Goal: Information Seeking & Learning: Learn about a topic

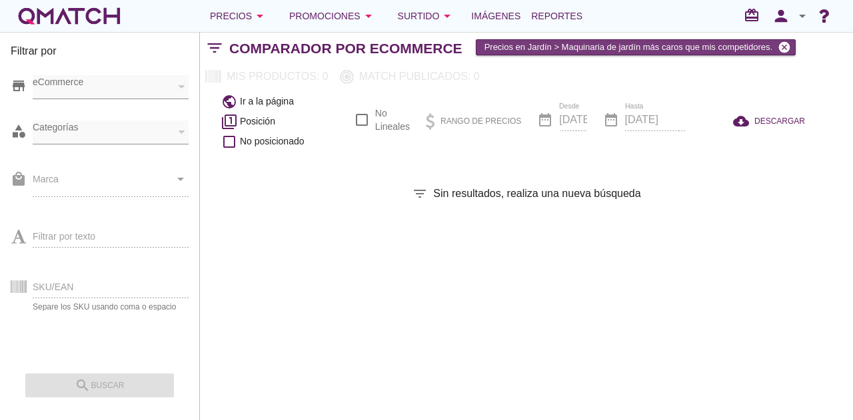
click at [782, 49] on icon "cancel" at bounding box center [784, 47] width 13 height 13
checkbox input "false"
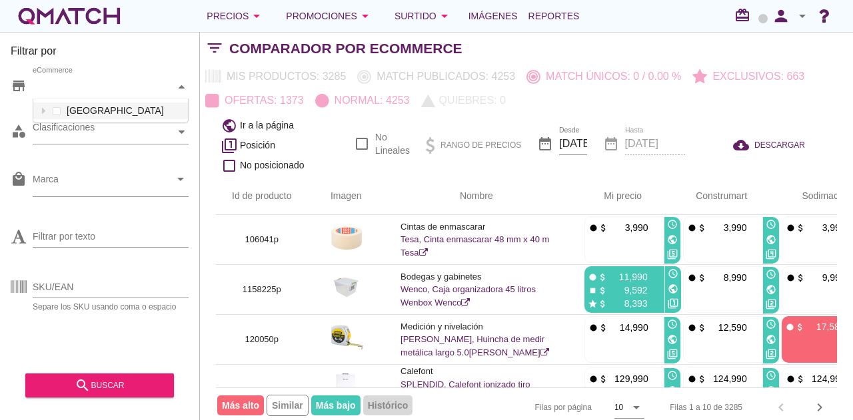
click at [120, 92] on div "eCommerce" at bounding box center [104, 87] width 143 height 14
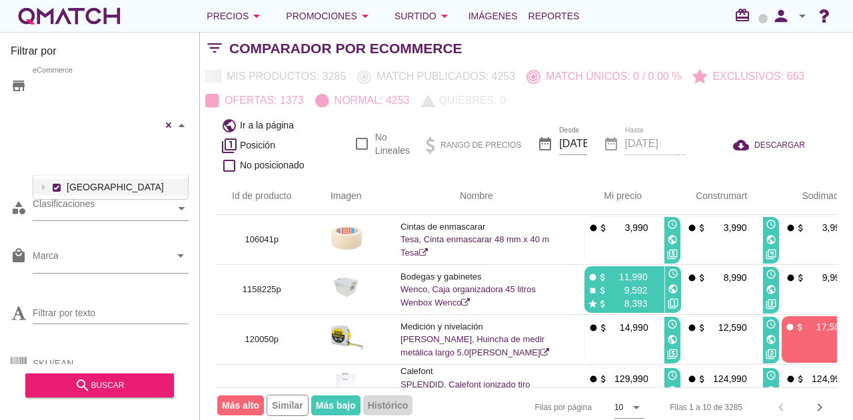
click at [95, 114] on div "Falabella Paris Ripley Sodimac Easy Construmart eCommerce Chile" at bounding box center [111, 125] width 156 height 101
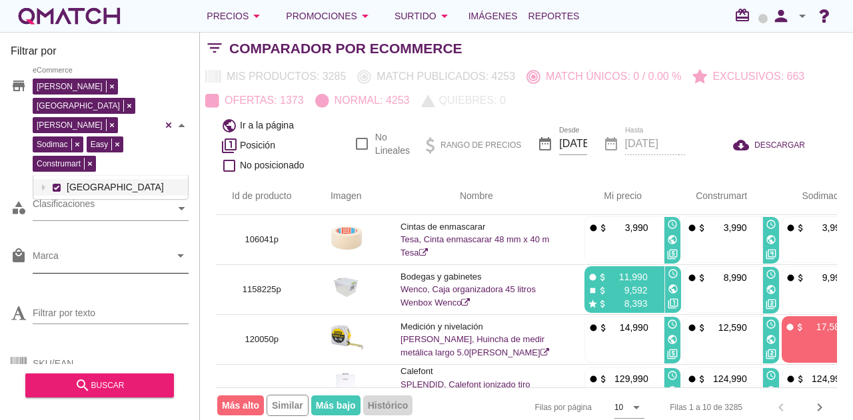
click at [83, 245] on div at bounding box center [101, 259] width 137 height 28
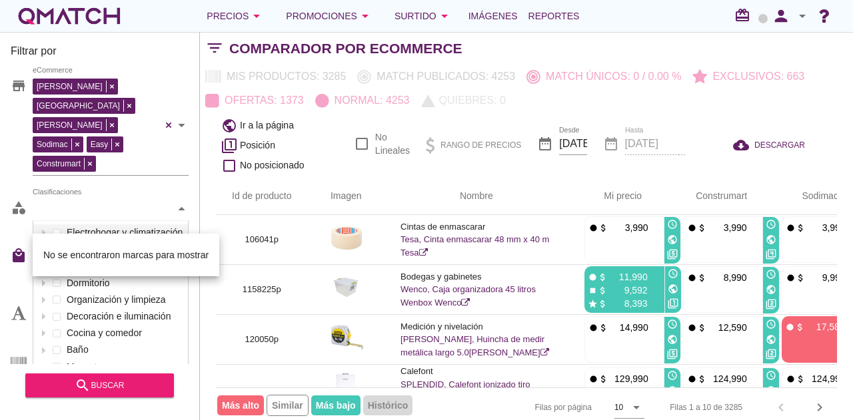
click at [91, 202] on div "Clasificaciones" at bounding box center [104, 209] width 143 height 14
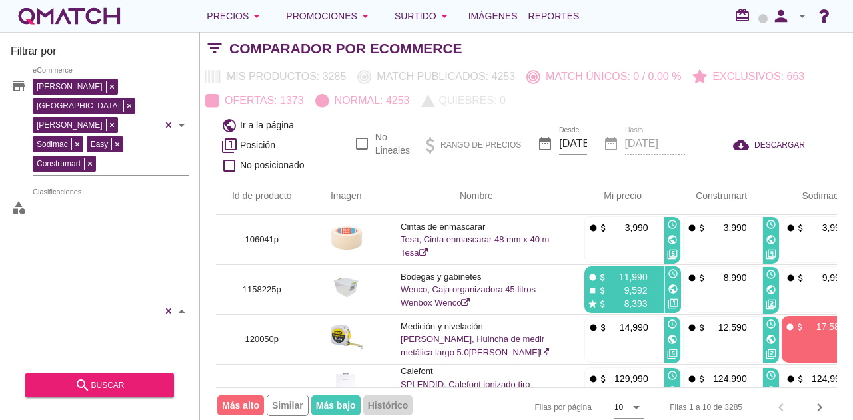
click at [56, 231] on div "Juegos de terraza Sillas, bancos y mesas Toldos y pérgolas Reposeras Iluminació…" at bounding box center [111, 311] width 156 height 229
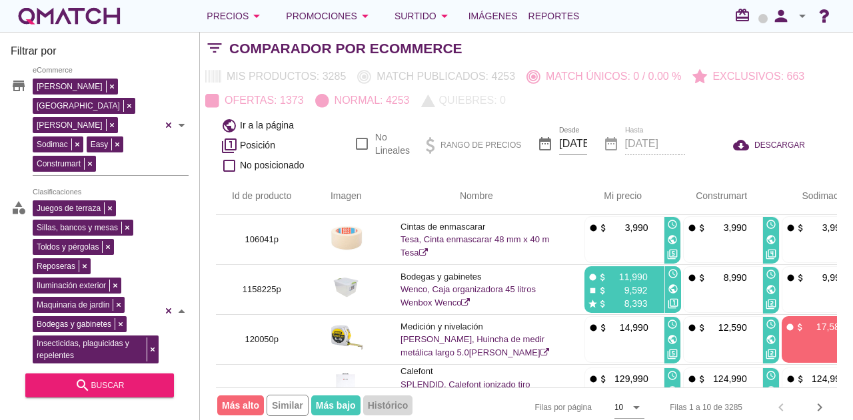
click at [163, 269] on div "Juegos de terraza Sillas, bancos y mesas Toldos y pérgolas Reposeras Iluminació…" at bounding box center [111, 311] width 156 height 229
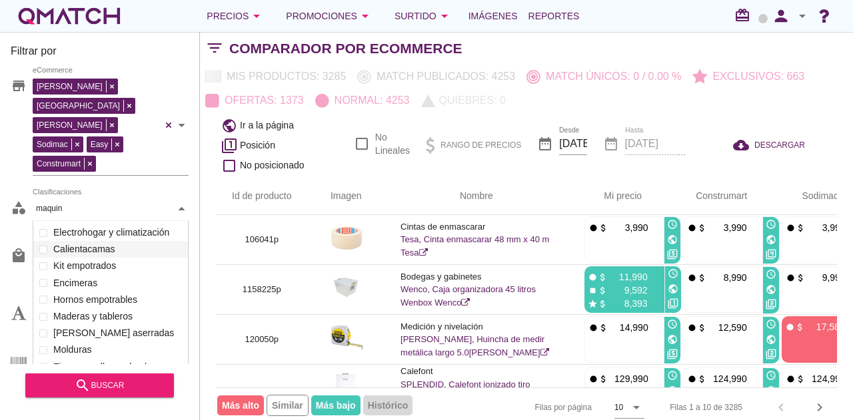
scroll to position [75, 156]
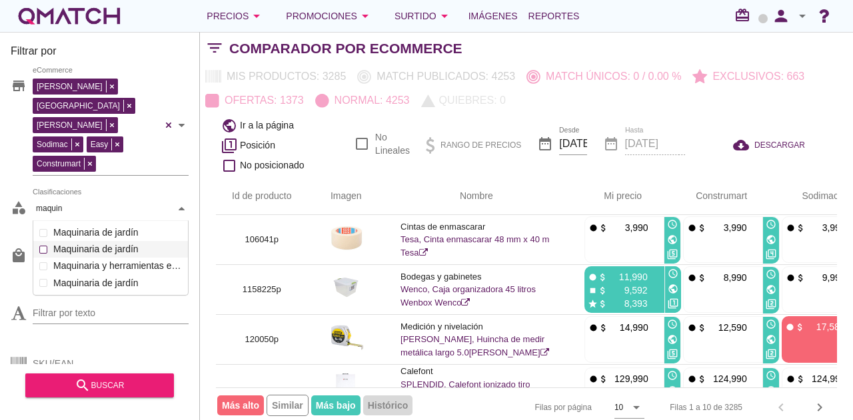
click at [45, 207] on div "Clasificaciones maquin maquin Electrohogar y climatización Muebles Jardín y Air…" at bounding box center [111, 209] width 156 height 24
click at [167, 297] on div "store Falabella Paris Ripley Sodimac Easy Construmart eCommerce category Cortad…" at bounding box center [100, 215] width 178 height 300
click at [59, 204] on div "Clasificaciones maquin maquin Electrohogar y climatización Muebles Jardín y Air…" at bounding box center [111, 209] width 156 height 24
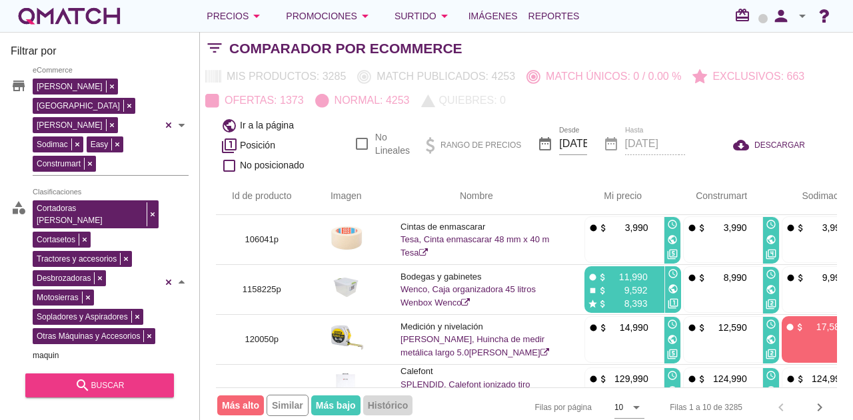
type input "maquin"
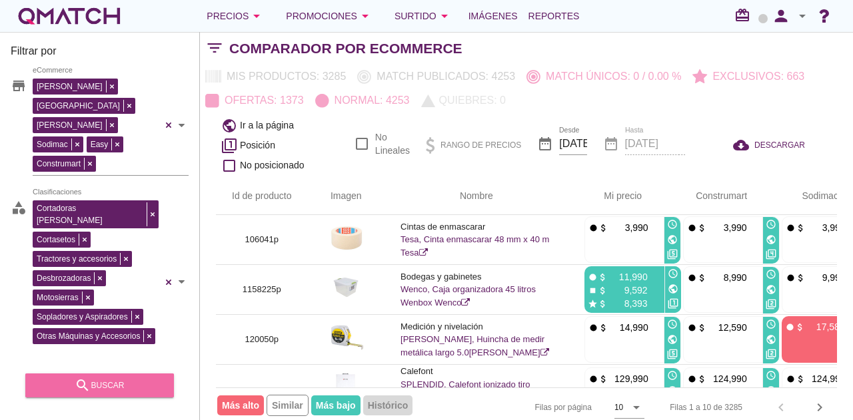
click at [153, 380] on div "search buscar" at bounding box center [99, 386] width 127 height 16
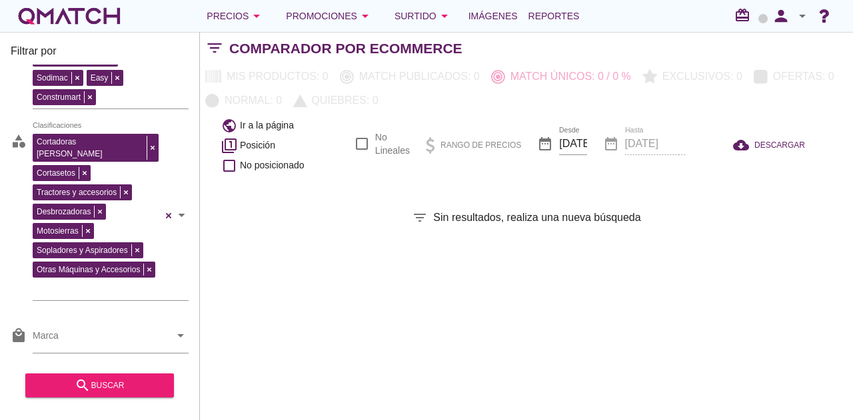
scroll to position [131, 0]
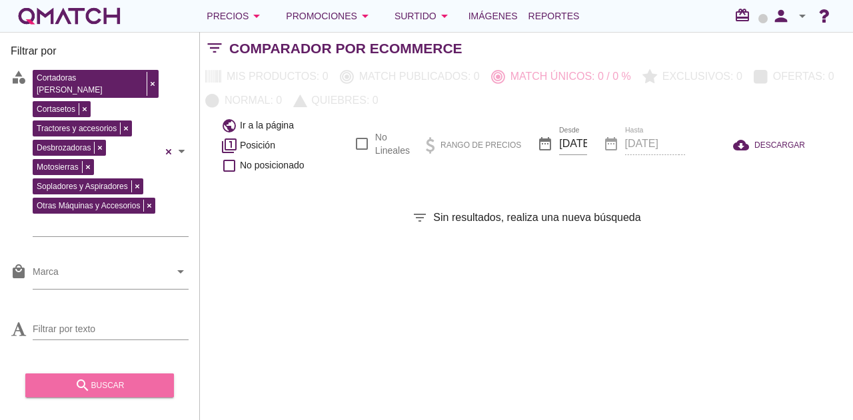
click at [123, 382] on div "search buscar" at bounding box center [99, 386] width 127 height 16
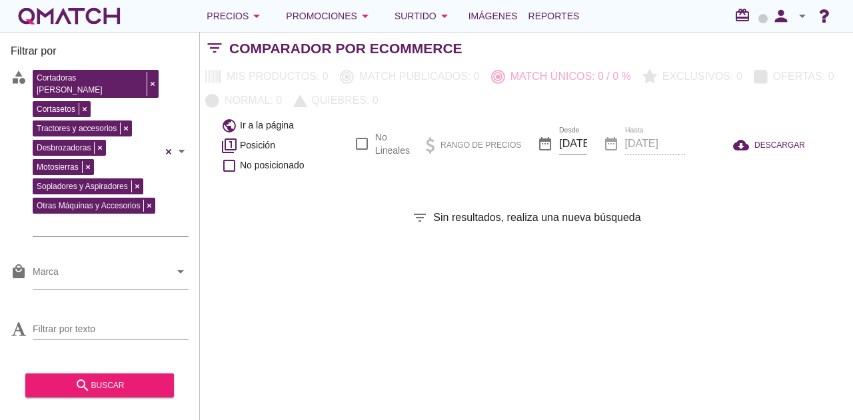
scroll to position [0, 0]
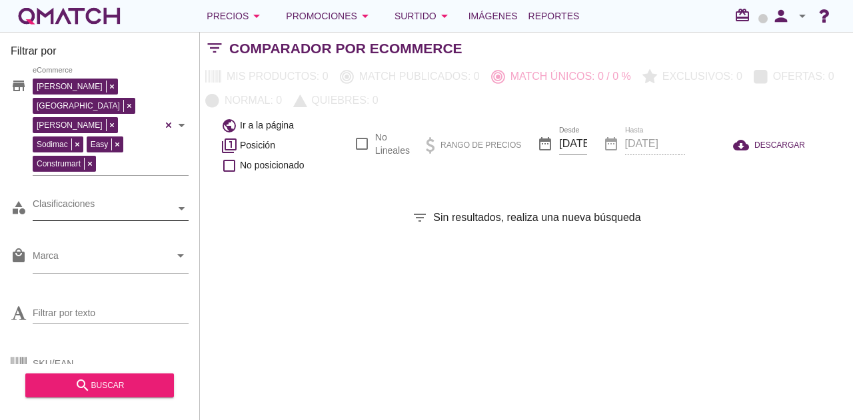
click at [182, 207] on icon at bounding box center [182, 208] width 6 height 3
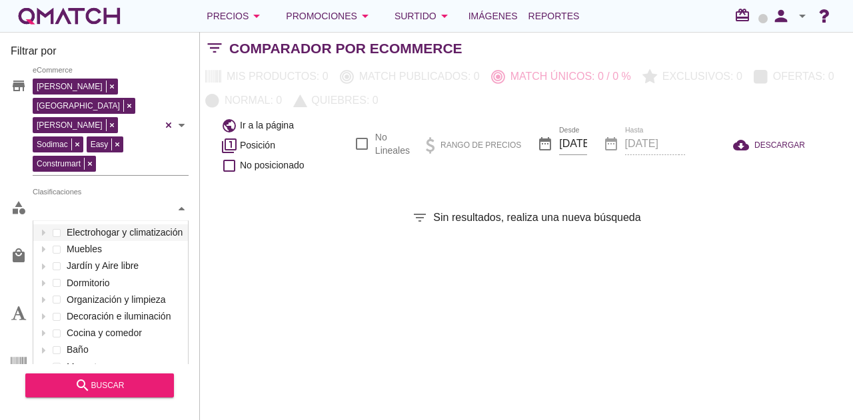
scroll to position [199, 155]
click at [41, 264] on icon at bounding box center [42, 267] width 3 height 6
click at [60, 292] on div at bounding box center [56, 300] width 13 height 17
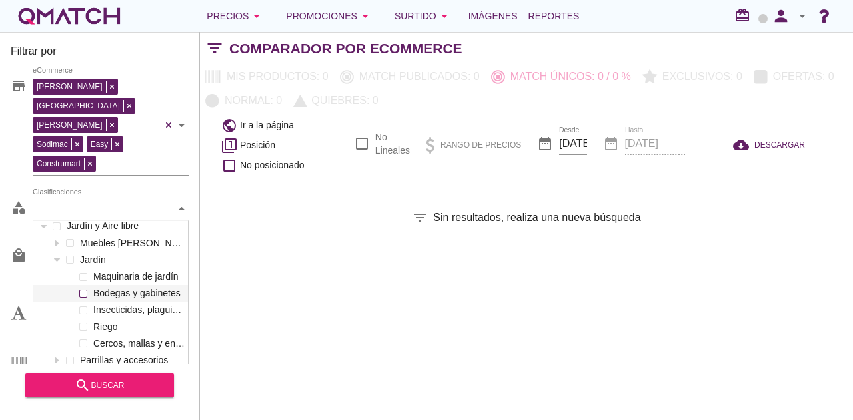
scroll to position [67, 0]
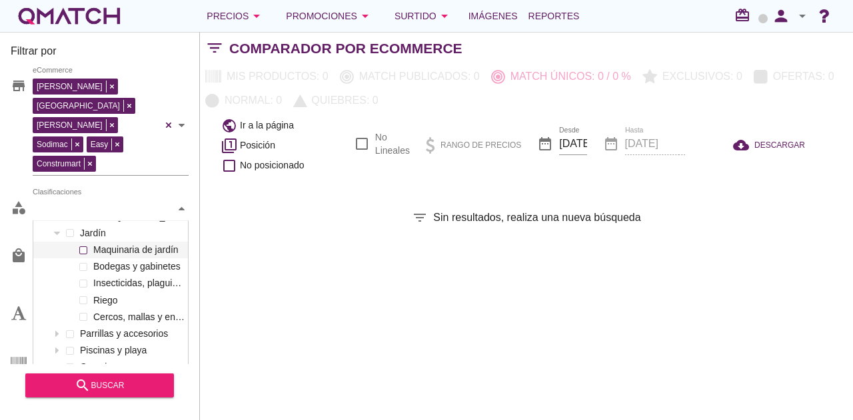
click at [81, 247] on span at bounding box center [83, 251] width 8 height 8
click at [215, 265] on div "Filtrar por store Falabella Paris Ripley Sodimac Easy Construmart eCommerce cat…" at bounding box center [526, 226] width 653 height 388
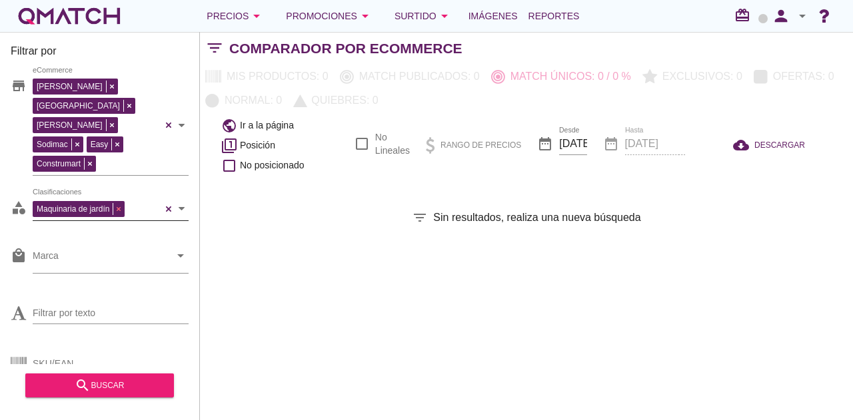
click at [116, 203] on span at bounding box center [118, 209] width 11 height 12
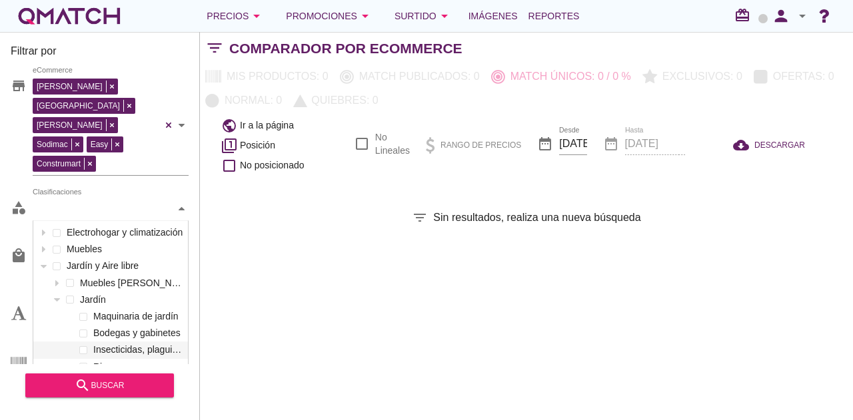
scroll to position [199, 155]
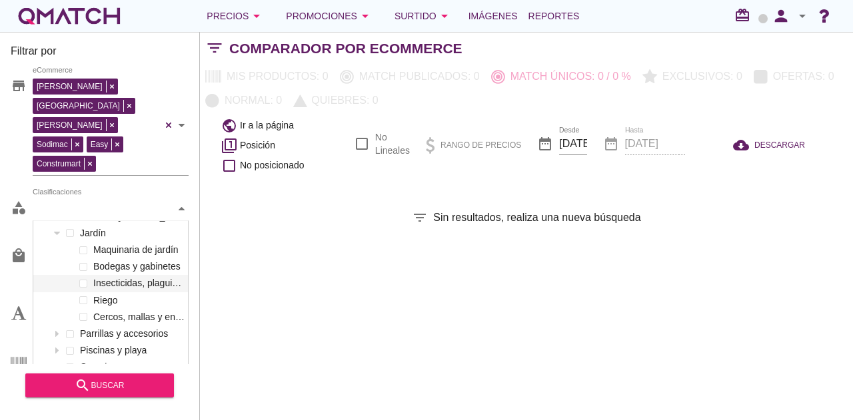
click at [116, 202] on div "Maquinaria de jardín Clasificaciones" at bounding box center [104, 209] width 143 height 14
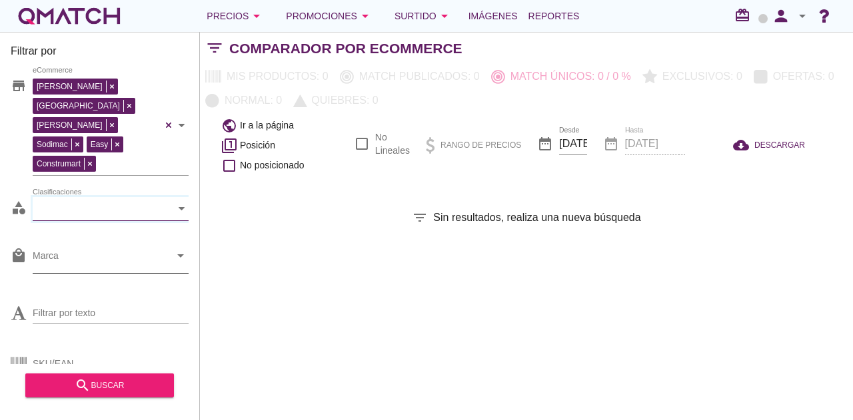
click at [127, 249] on input "Marca" at bounding box center [101, 259] width 137 height 21
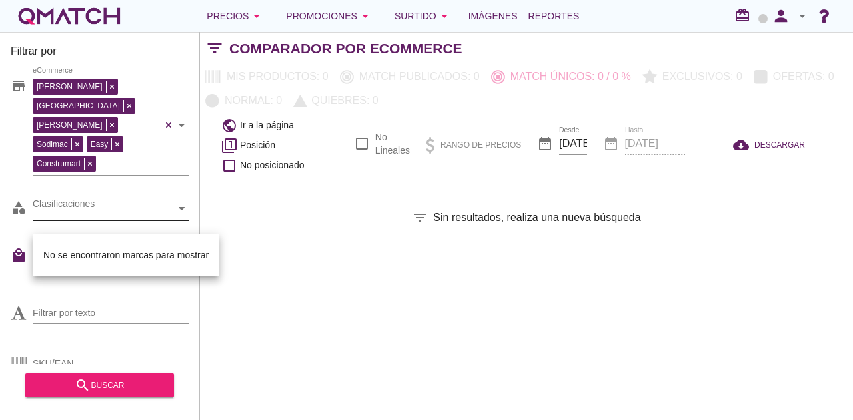
click at [133, 197] on div "Clasificaciones" at bounding box center [104, 208] width 143 height 23
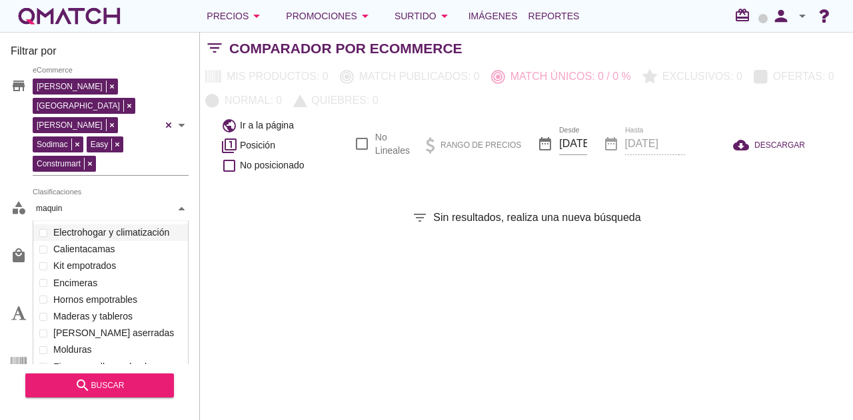
scroll to position [75, 156]
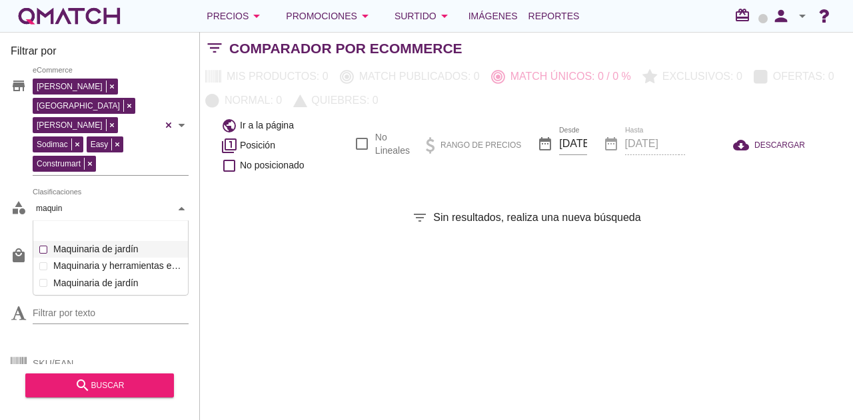
click at [137, 210] on div "Clasificaciones maquin maquin Electrohogar y climatización Muebles Jardín y Air…" at bounding box center [111, 209] width 156 height 24
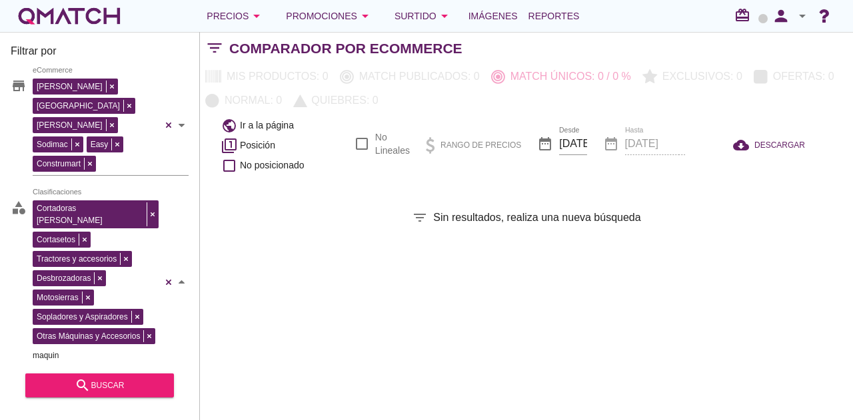
click at [172, 239] on div "Cortadoras de pasto Cortasetos Tractores y accesorios Desbrozadoras Motosierras…" at bounding box center [111, 282] width 156 height 171
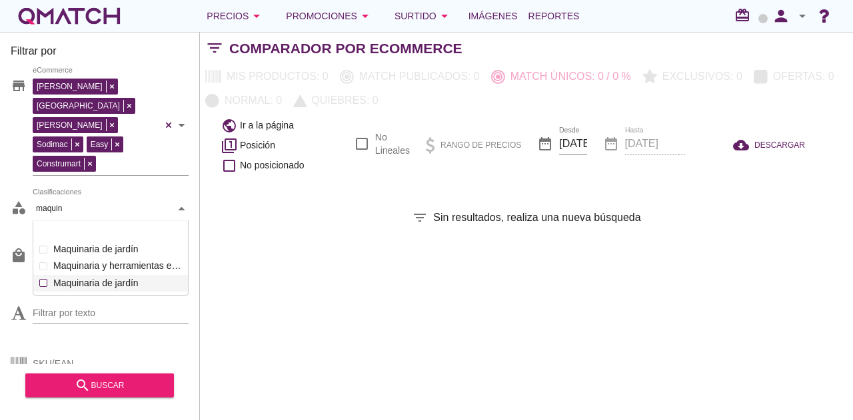
click at [83, 221] on div "Clasificaciones maquin maquin Electrohogar y climatización Muebles Jardín y Air…" at bounding box center [111, 209] width 156 height 24
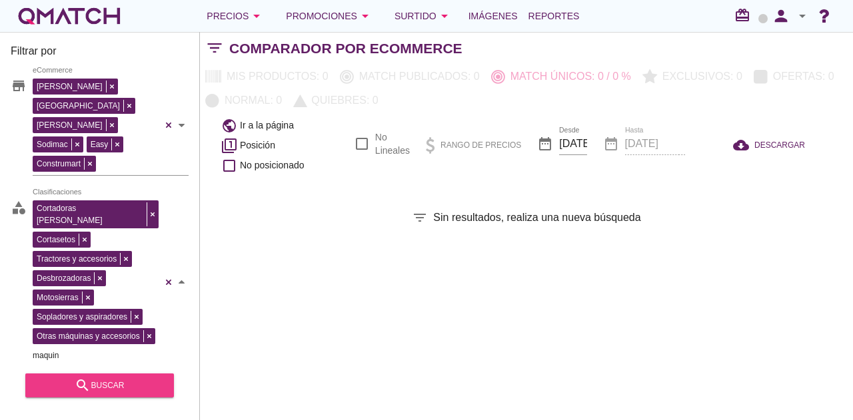
type input "maquin"
click at [141, 378] on div "search buscar" at bounding box center [99, 386] width 127 height 16
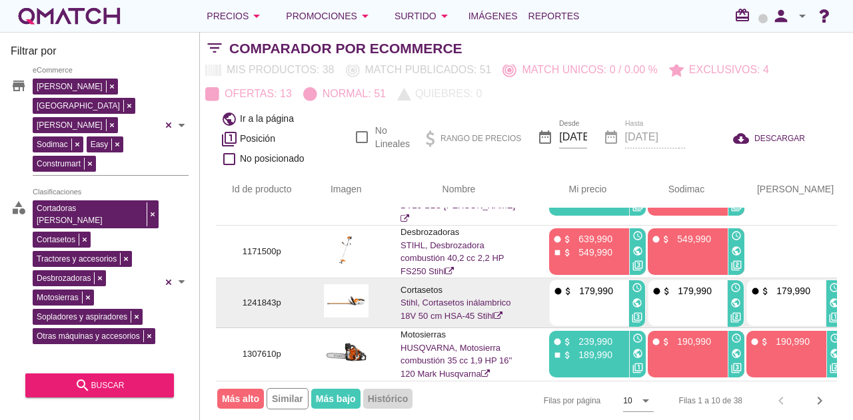
scroll to position [15, 0]
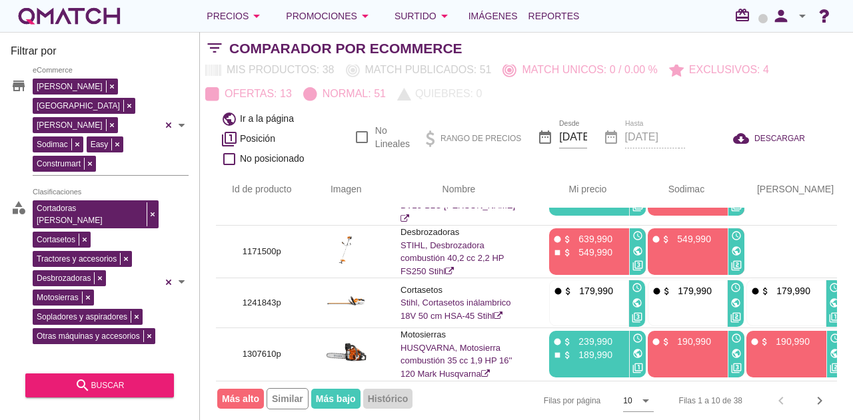
click at [247, 394] on span "Más alto" at bounding box center [240, 399] width 47 height 20
click at [264, 14] on icon "arrow_drop_down" at bounding box center [257, 16] width 16 height 16
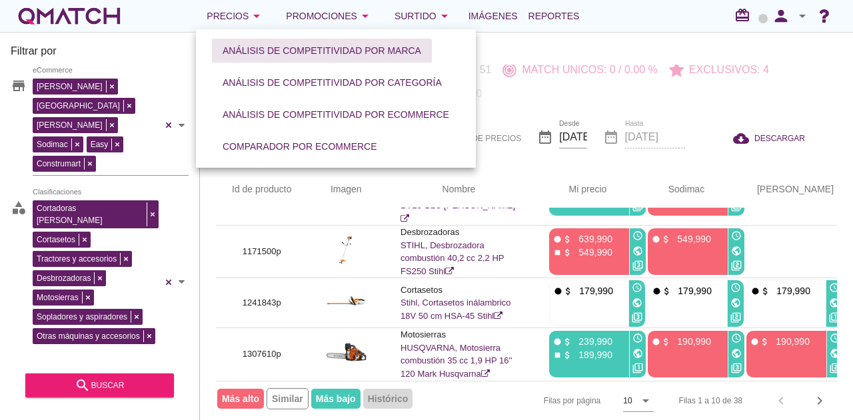
click at [283, 44] on div "Análisis de competitividad por marca" at bounding box center [322, 51] width 199 height 14
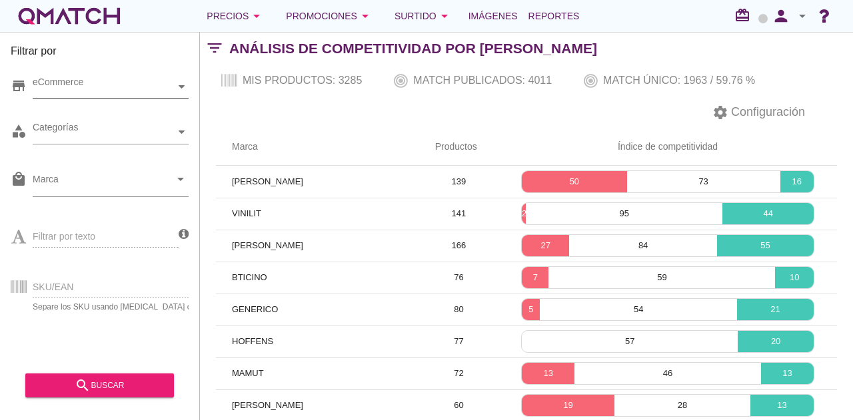
click at [63, 86] on div "eCommerce" at bounding box center [104, 87] width 143 height 14
click at [97, 99] on div "eCommerce Chile" at bounding box center [111, 87] width 156 height 24
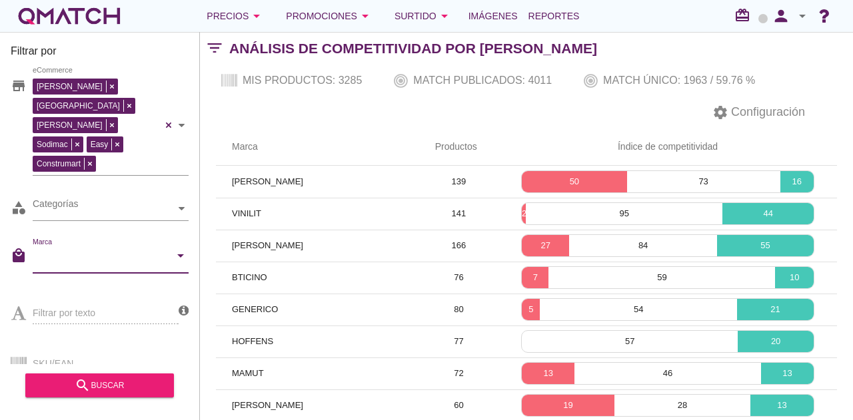
click at [121, 249] on input "Marca" at bounding box center [101, 259] width 137 height 21
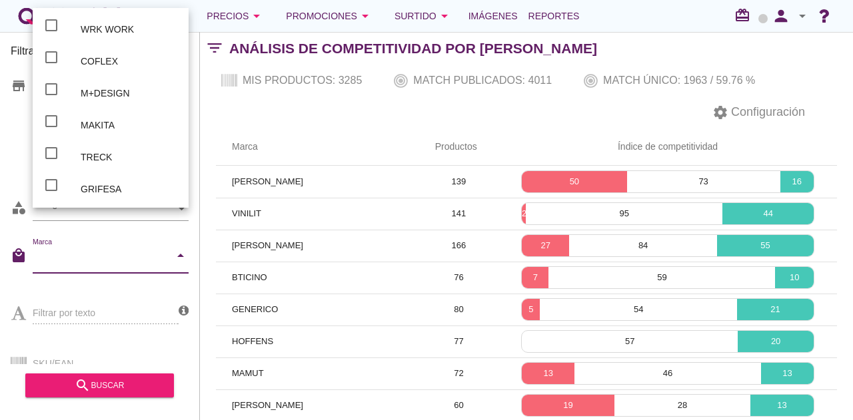
drag, startPoint x: 234, startPoint y: 122, endPoint x: 137, endPoint y: 156, distance: 102.4
click at [233, 122] on div "settings Configuración" at bounding box center [526, 113] width 653 height 32
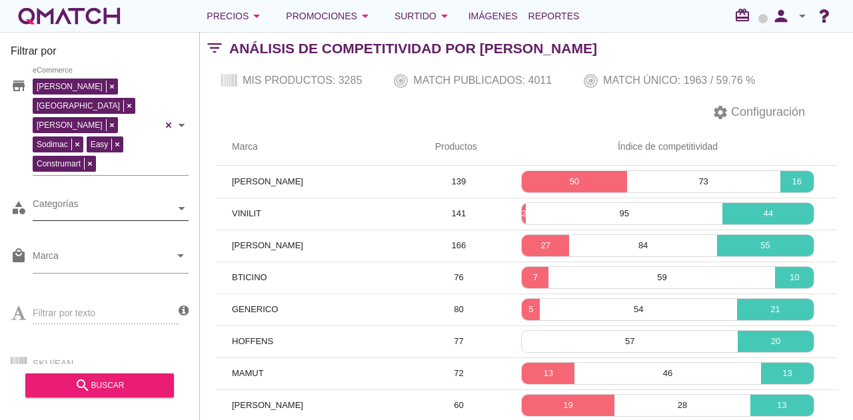
click at [97, 202] on div "Categorías" at bounding box center [104, 209] width 143 height 14
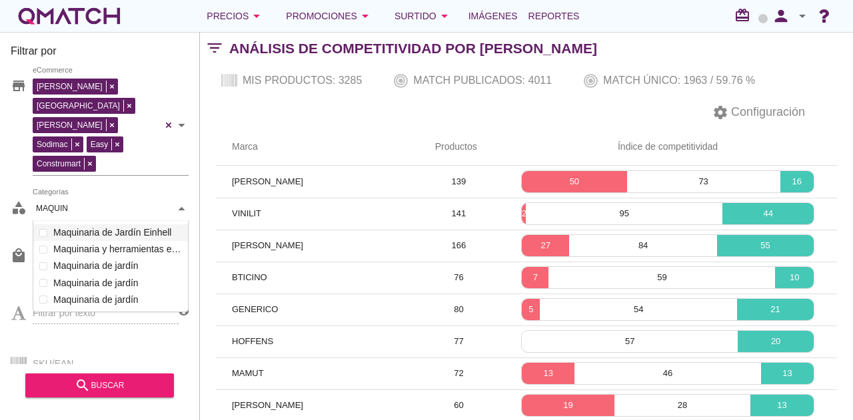
scroll to position [92, 156]
click at [100, 241] on div "Calefacción Alimentos para Mascotas Accesorios herramientas Ropa de Cama Mueble…" at bounding box center [110, 267] width 155 height 84
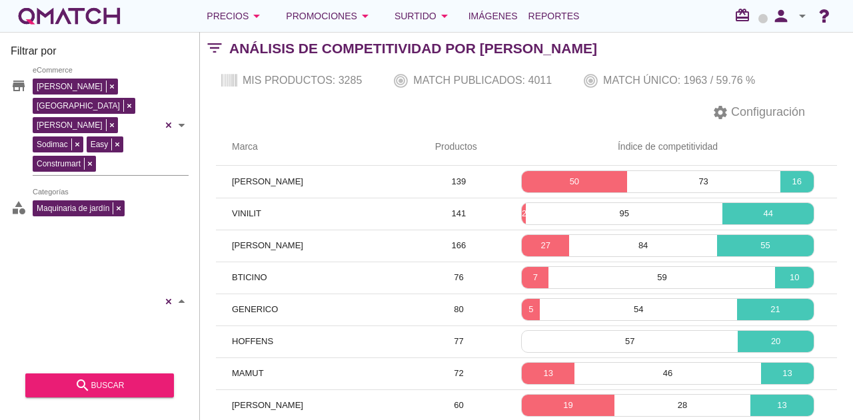
click at [99, 241] on div "Maquinaria de jardín Tractores y accesorios Otras Máquinas y Accesorios Motosie…" at bounding box center [111, 301] width 156 height 209
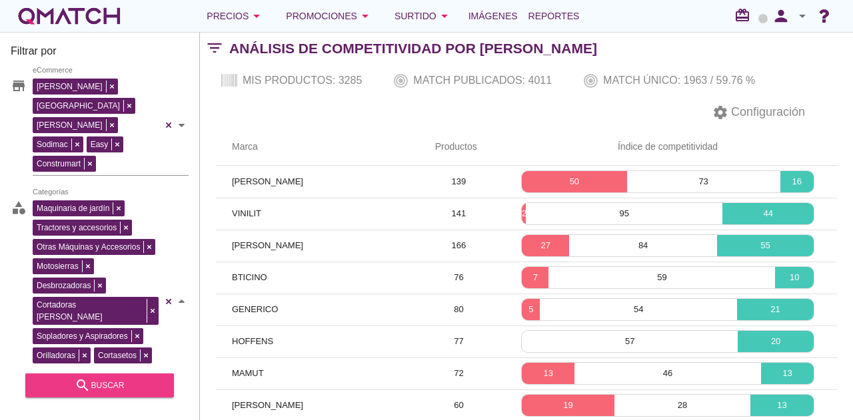
type input "MAQUIN"
click at [131, 387] on div "search buscar" at bounding box center [99, 386] width 127 height 16
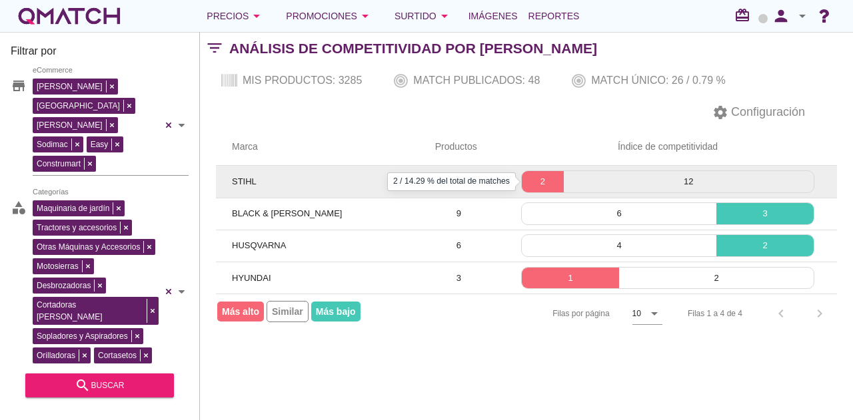
click at [535, 179] on p "2" at bounding box center [543, 181] width 42 height 13
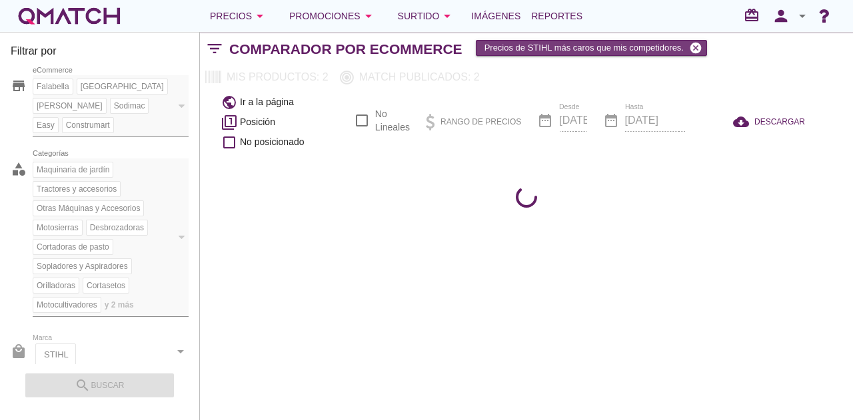
click at [701, 47] on icon "cancel" at bounding box center [695, 47] width 13 height 13
checkbox input "false"
